Goal: Task Accomplishment & Management: Manage account settings

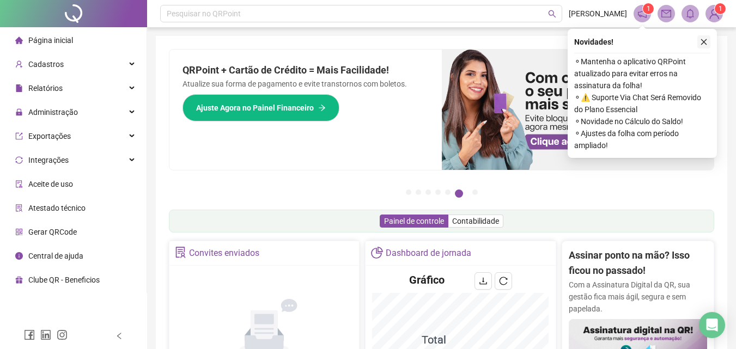
click at [704, 39] on icon "close" at bounding box center [704, 42] width 8 height 8
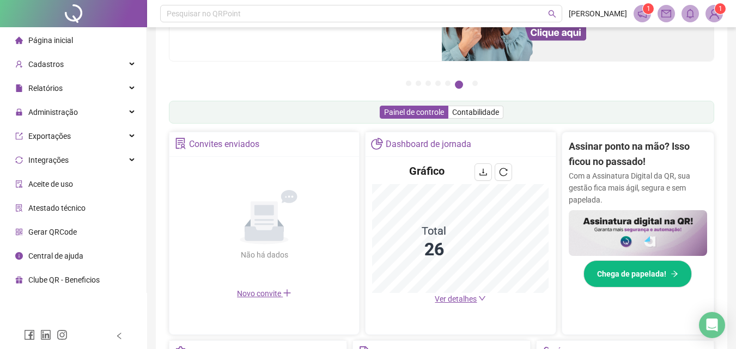
scroll to position [163, 0]
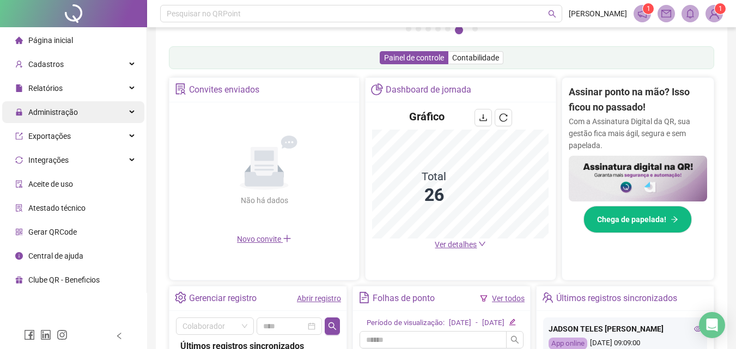
click at [130, 108] on div "Administração" at bounding box center [73, 112] width 142 height 22
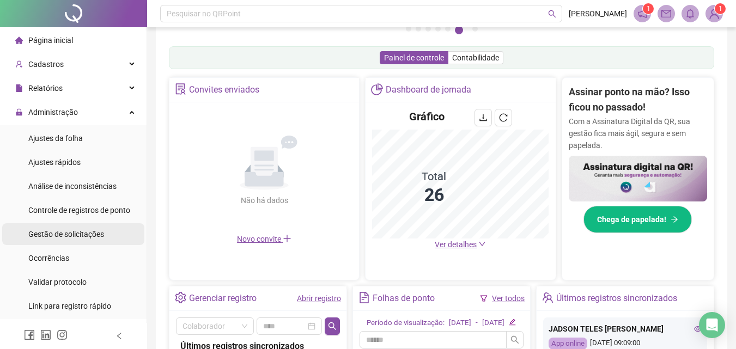
click at [52, 233] on span "Gestão de solicitações" at bounding box center [66, 234] width 76 height 9
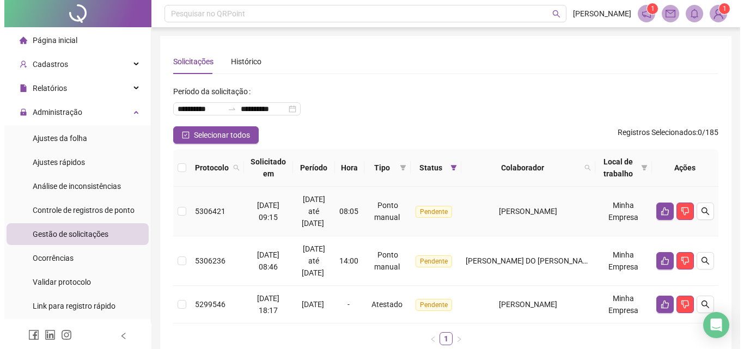
scroll to position [54, 0]
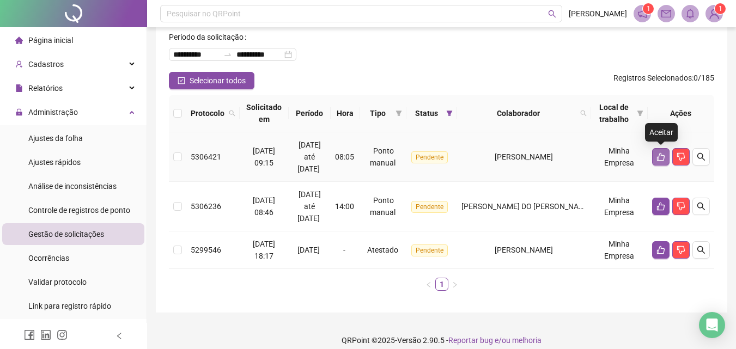
click at [659, 156] on icon "like" at bounding box center [661, 157] width 8 height 8
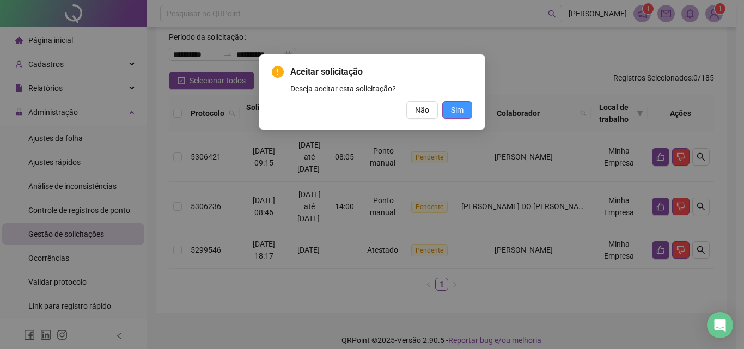
click at [460, 111] on span "Sim" at bounding box center [457, 110] width 13 height 12
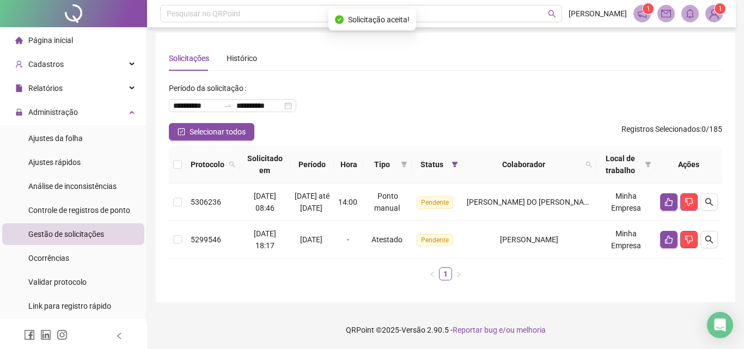
scroll to position [15, 0]
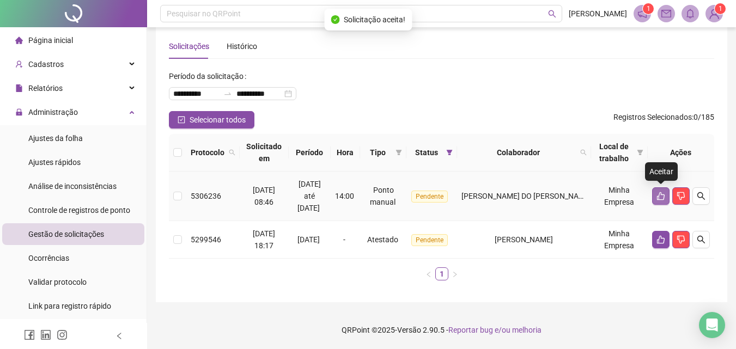
click at [659, 194] on icon "like" at bounding box center [660, 196] width 9 height 9
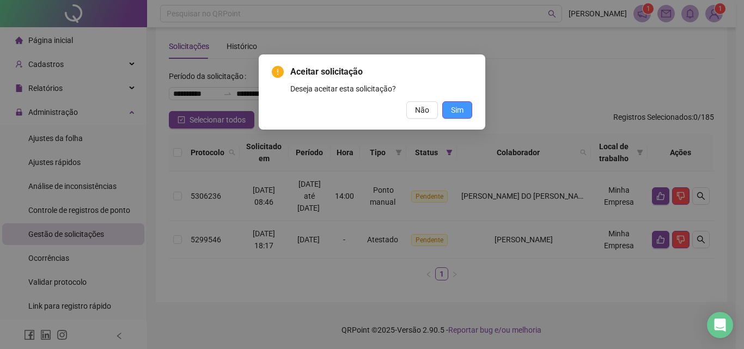
click at [462, 114] on span "Sim" at bounding box center [457, 110] width 13 height 12
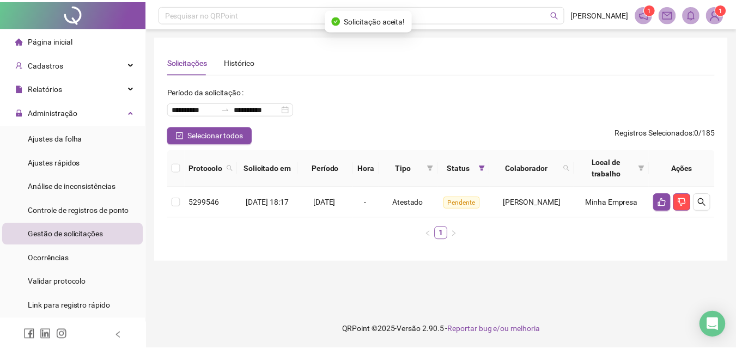
scroll to position [0, 0]
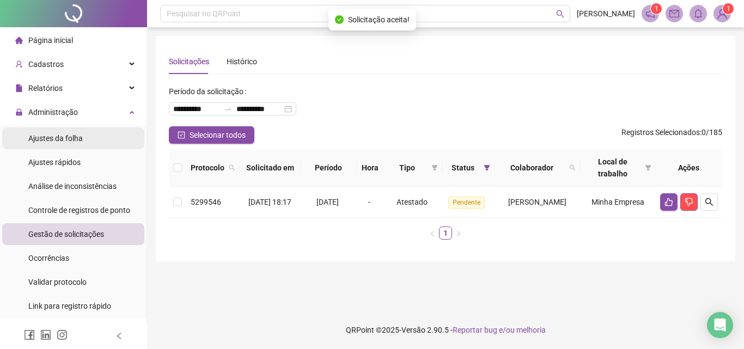
click at [68, 142] on span "Ajustes da folha" at bounding box center [55, 138] width 54 height 9
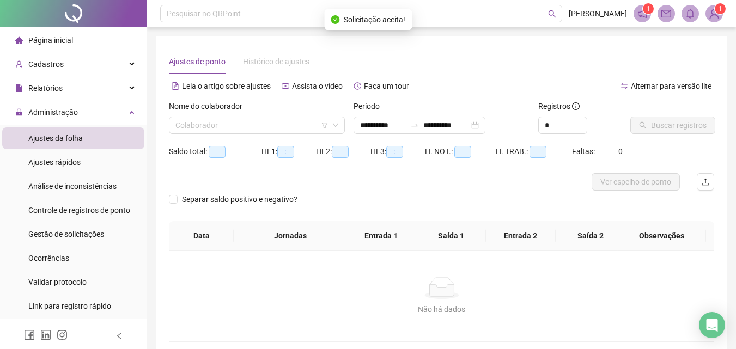
type input "**********"
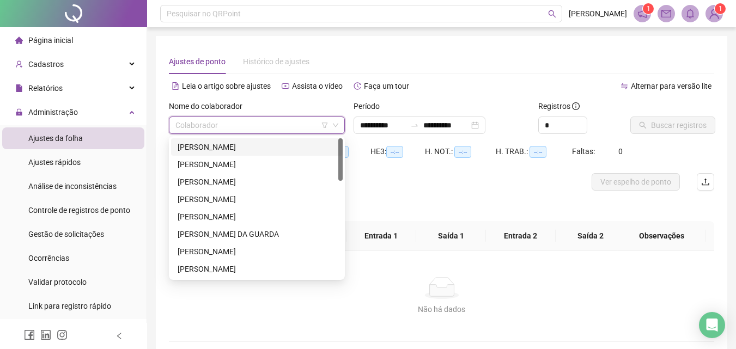
click at [220, 123] on input "search" at bounding box center [251, 125] width 153 height 16
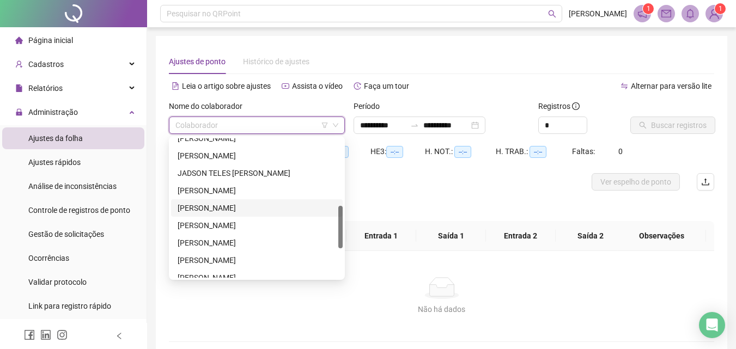
scroll to position [314, 0]
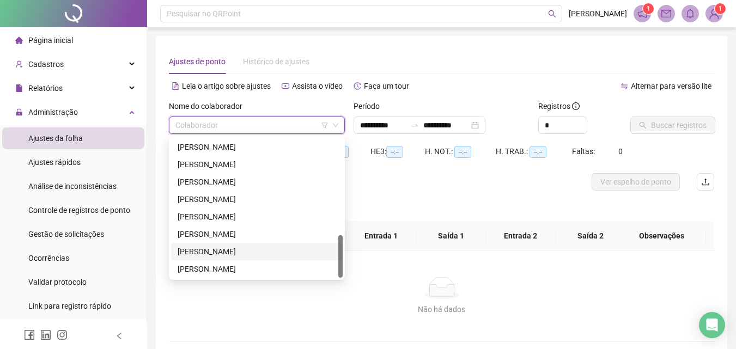
click at [219, 249] on div "[PERSON_NAME]" at bounding box center [257, 252] width 159 height 12
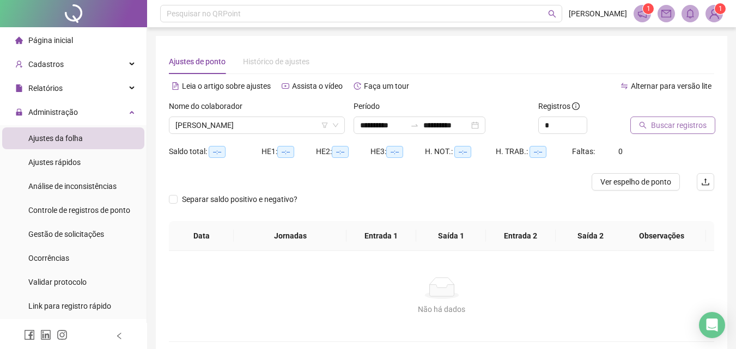
click at [666, 130] on span "Buscar registros" at bounding box center [679, 125] width 56 height 12
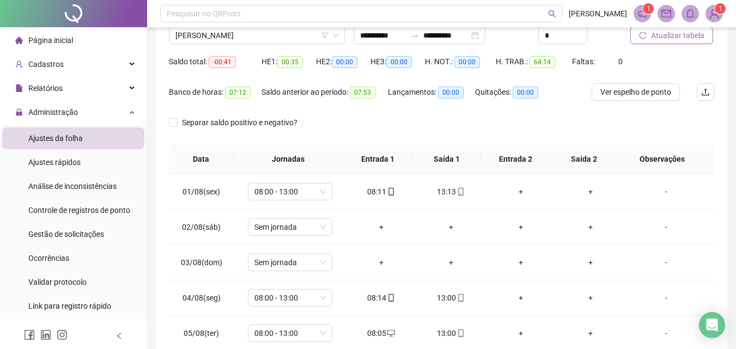
scroll to position [0, 0]
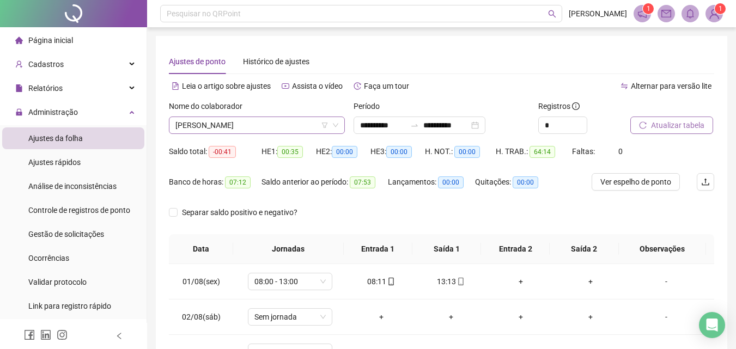
click at [205, 127] on span "[PERSON_NAME]" at bounding box center [256, 125] width 163 height 16
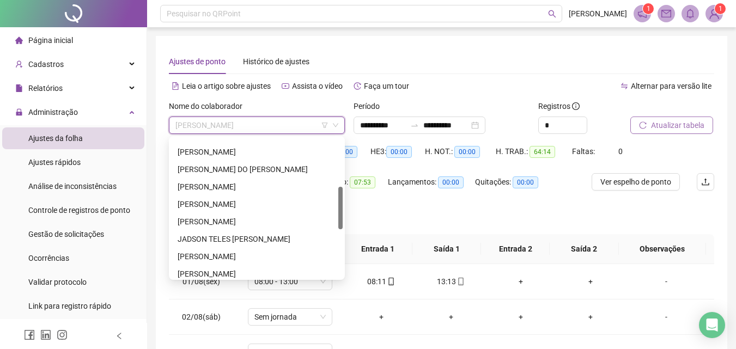
drag, startPoint x: 339, startPoint y: 249, endPoint x: 337, endPoint y: 196, distance: 53.4
click at [348, 198] on body "**********" at bounding box center [368, 174] width 736 height 349
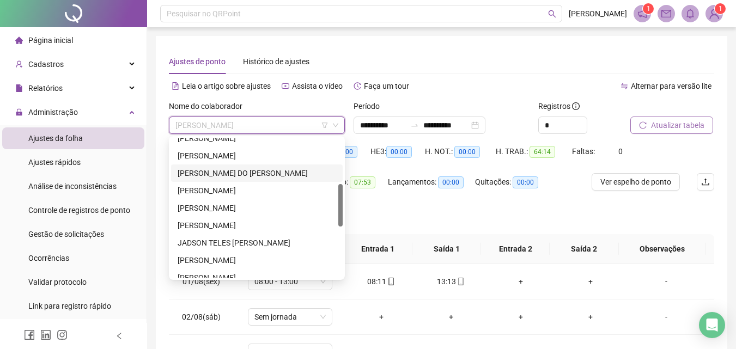
click at [233, 170] on div "[PERSON_NAME] DO [PERSON_NAME]" at bounding box center [257, 173] width 159 height 12
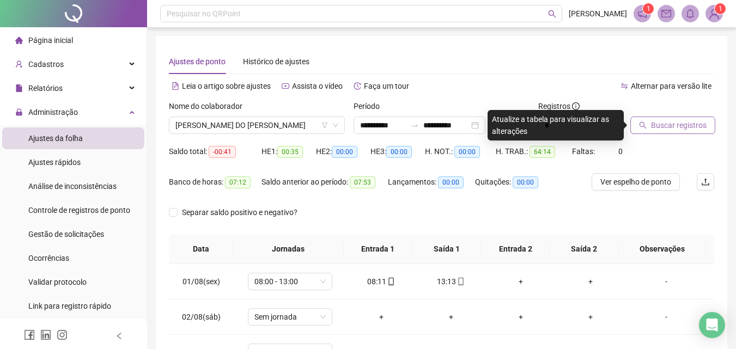
click at [666, 123] on span "Buscar registros" at bounding box center [679, 125] width 56 height 12
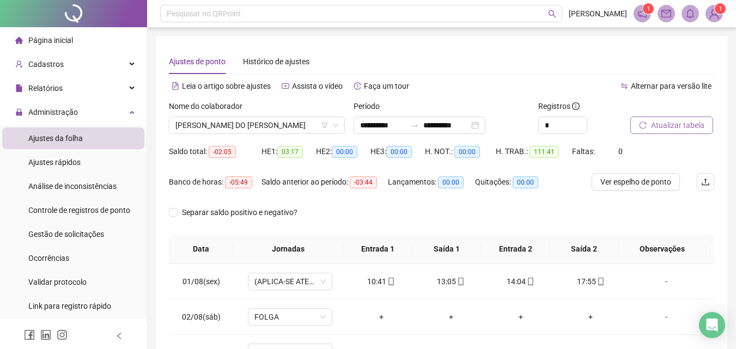
click at [677, 121] on span "Atualizar tabela" at bounding box center [677, 125] width 53 height 12
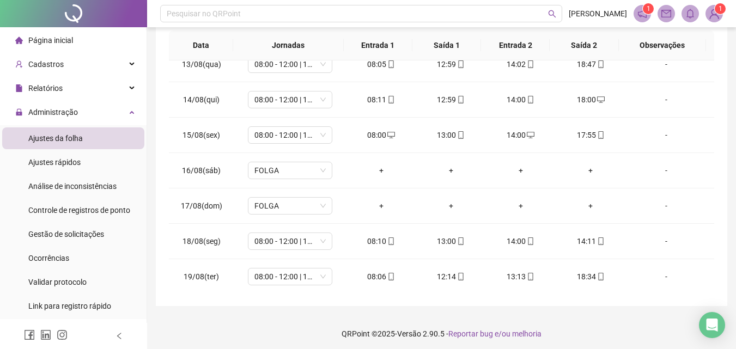
scroll to position [440, 0]
click at [597, 240] on icon "mobile" at bounding box center [601, 240] width 8 height 8
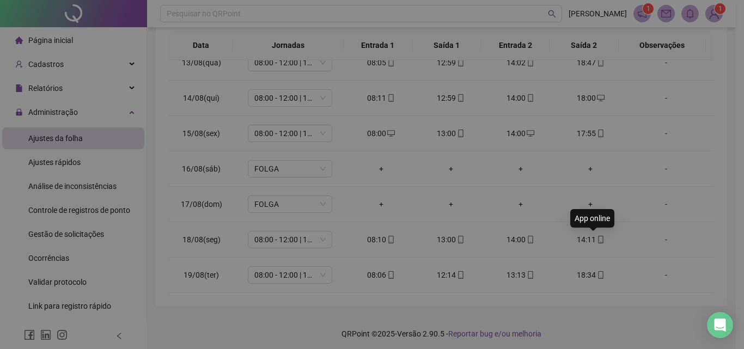
type input "**********"
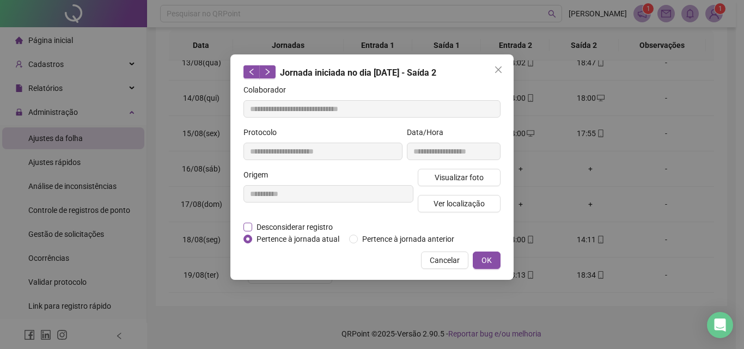
click at [266, 228] on span "Desconsiderar registro" at bounding box center [294, 227] width 85 height 12
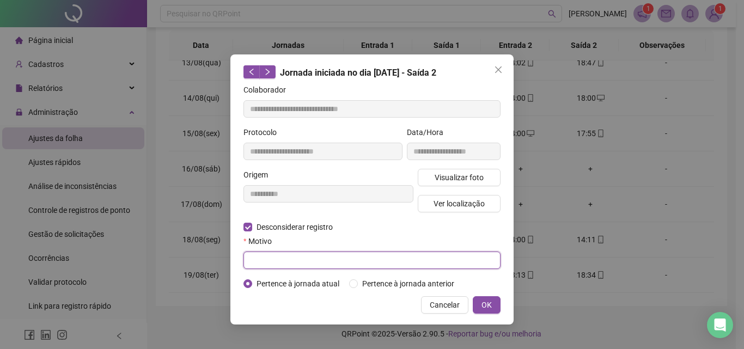
click at [283, 260] on input "text" at bounding box center [371, 260] width 257 height 17
type input "**********"
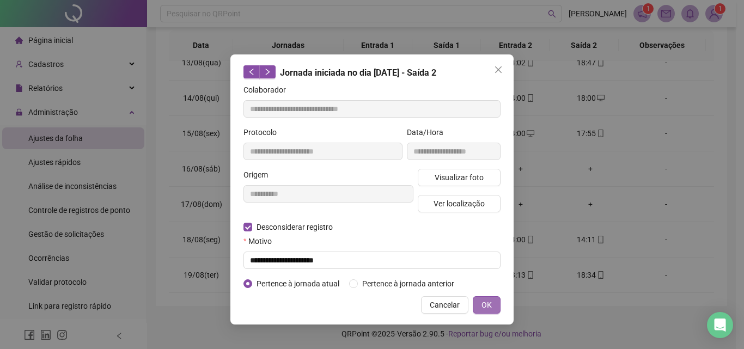
click at [486, 309] on span "OK" at bounding box center [487, 305] width 10 height 12
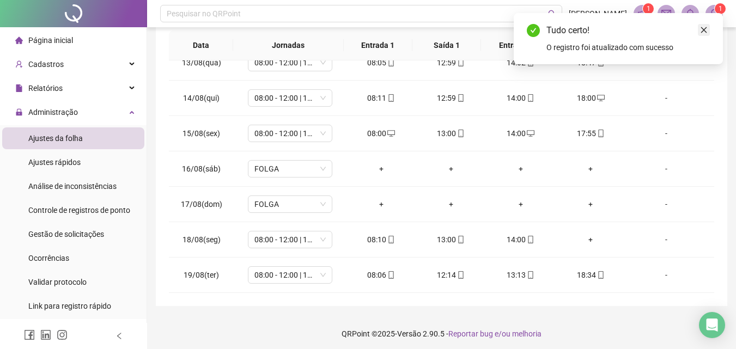
click at [703, 27] on icon "close" at bounding box center [704, 30] width 8 height 8
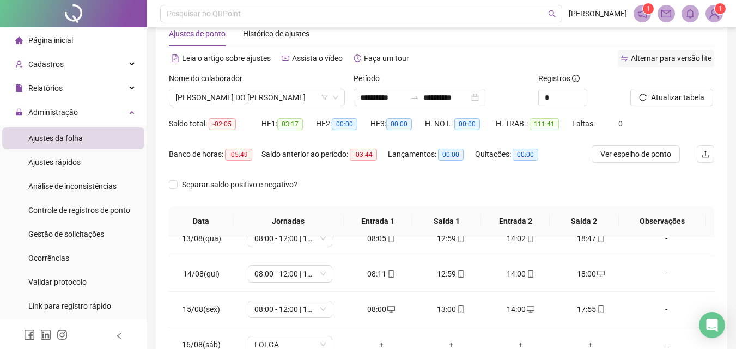
scroll to position [26, 0]
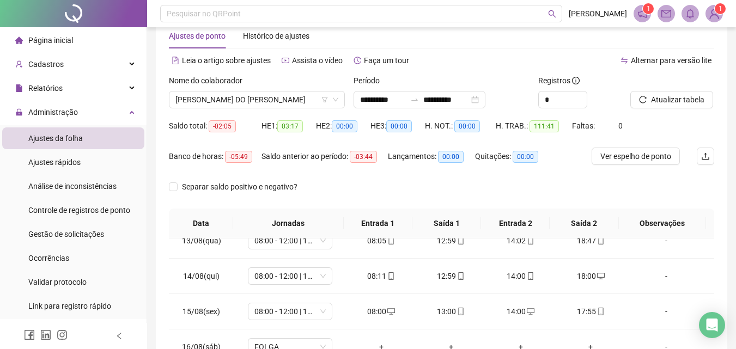
click at [671, 90] on div at bounding box center [658, 83] width 57 height 16
click at [667, 96] on span "Atualizar tabela" at bounding box center [677, 100] width 53 height 12
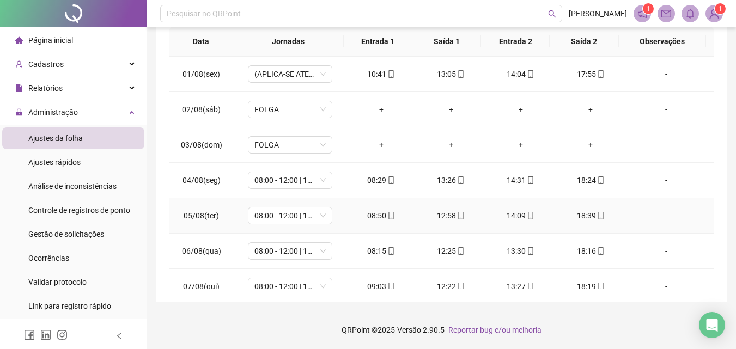
scroll to position [0, 0]
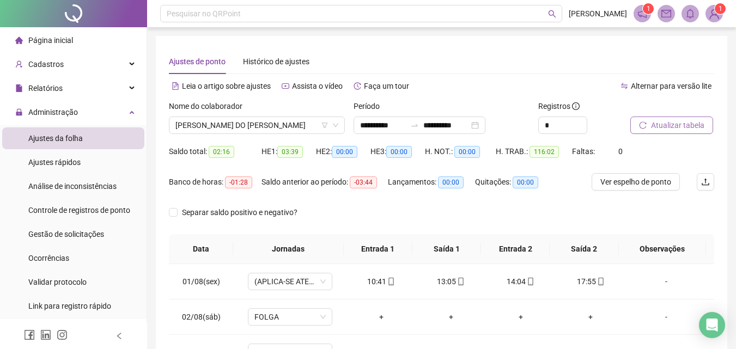
click at [674, 125] on span "Atualizar tabela" at bounding box center [677, 125] width 53 height 12
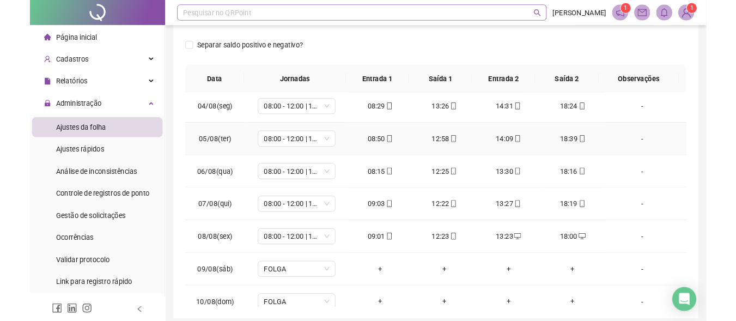
scroll to position [218, 0]
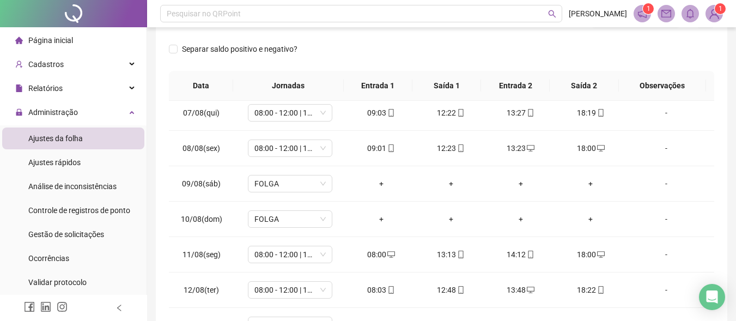
click at [53, 38] on span "Página inicial" at bounding box center [50, 40] width 45 height 9
